Goal: Use online tool/utility: Utilize a website feature to perform a specific function

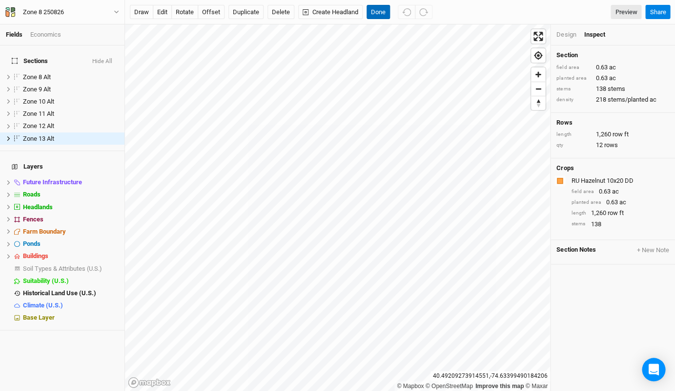
click at [373, 9] on button "Done" at bounding box center [378, 12] width 23 height 15
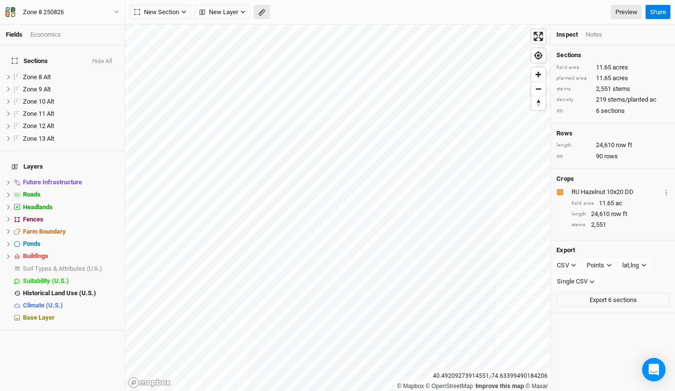
click at [258, 14] on rect "button" at bounding box center [261, 12] width 6 height 7
click at [180, 14] on button "Done" at bounding box center [174, 12] width 23 height 15
click at [259, 9] on icon "button" at bounding box center [261, 12] width 7 height 7
click at [173, 14] on button "Done" at bounding box center [174, 12] width 23 height 15
click at [262, 9] on icon "button" at bounding box center [261, 12] width 7 height 7
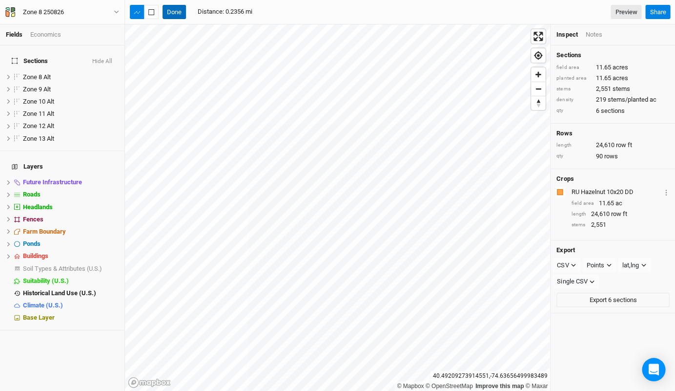
click at [175, 15] on button "Done" at bounding box center [174, 12] width 23 height 15
click at [262, 13] on icon "button" at bounding box center [261, 12] width 7 height 7
click at [178, 13] on button "Done" at bounding box center [174, 12] width 23 height 15
click at [264, 15] on icon "button" at bounding box center [261, 12] width 7 height 7
click at [172, 13] on button "Done" at bounding box center [174, 12] width 23 height 15
